Goal: Task Accomplishment & Management: Manage account settings

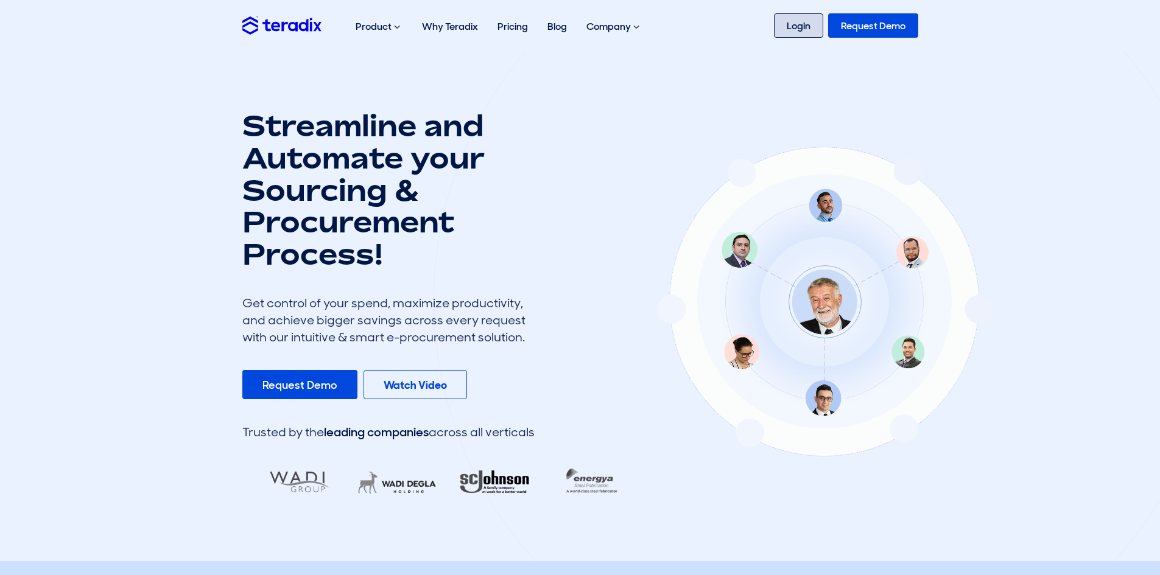
click at [796, 29] on link "Login" at bounding box center [798, 25] width 49 height 24
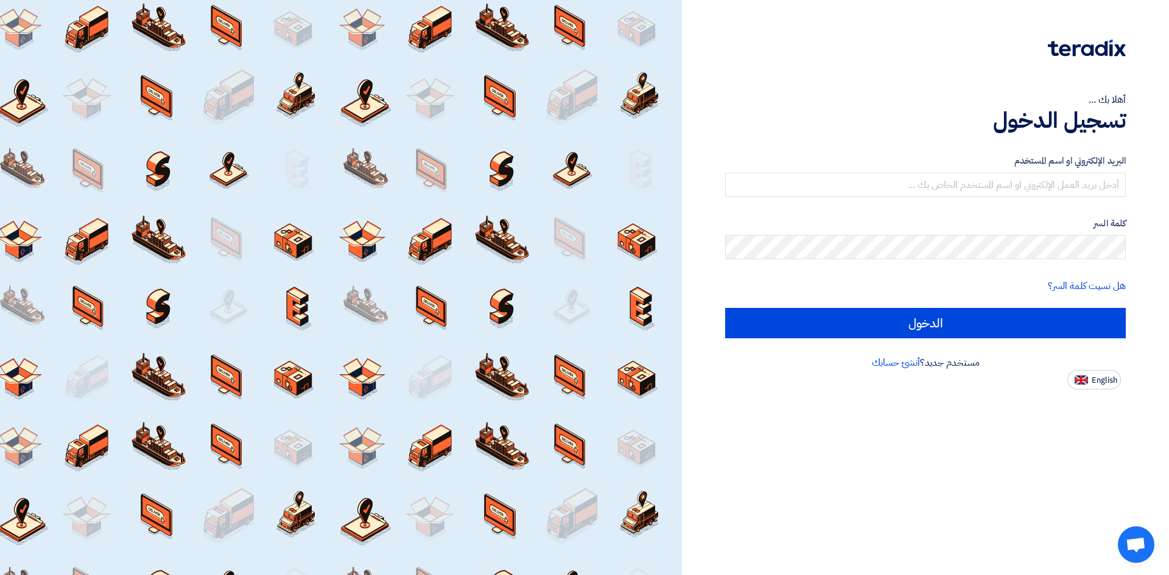
click at [1125, 539] on span "Open chat" at bounding box center [1136, 545] width 37 height 37
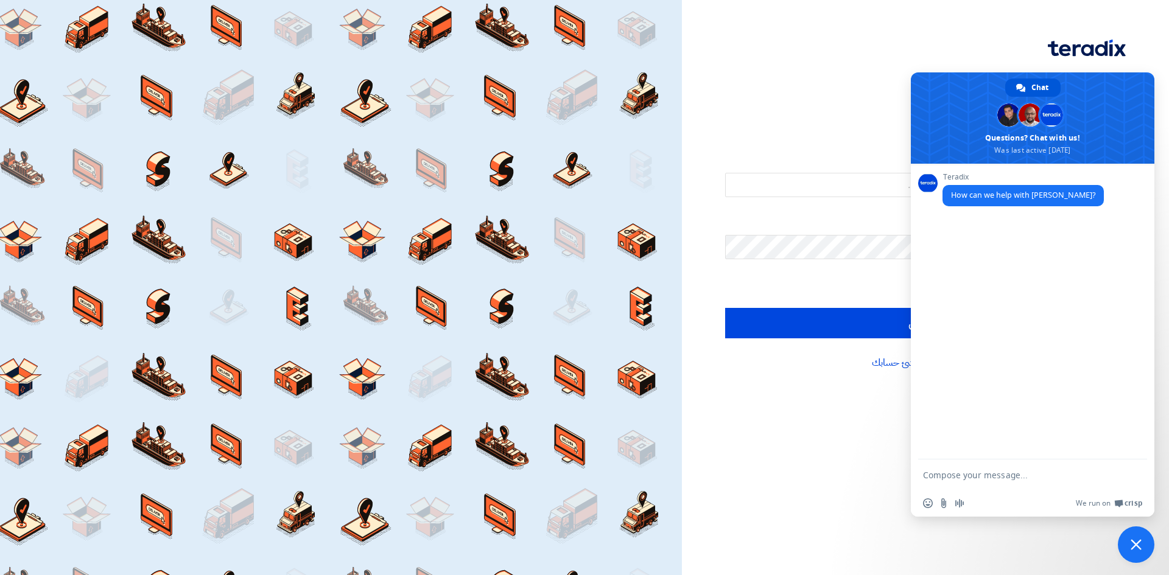
click at [1049, 479] on textarea "Compose your message..." at bounding box center [1020, 475] width 195 height 30
click at [318, 71] on div at bounding box center [341, 287] width 682 height 575
click at [912, 5] on div "أهلا بك ... تسجيل الدخول البريد الإلكتروني او اسم المستخدم كلمة السر هل نسيت كل…" at bounding box center [925, 195] width 469 height 390
click at [1134, 548] on span "Close chat" at bounding box center [1136, 544] width 11 height 11
